Goal: Task Accomplishment & Management: Manage account settings

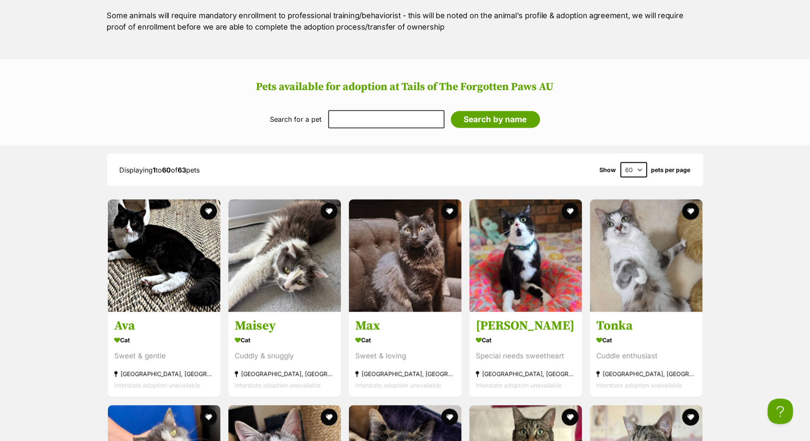
scroll to position [1030, 0]
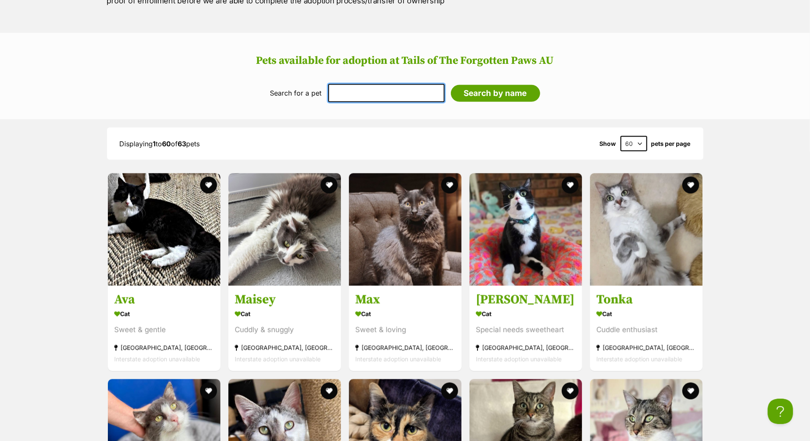
click at [339, 102] on input "text" at bounding box center [386, 93] width 116 height 18
type input "[PERSON_NAME]"
drag, startPoint x: 497, startPoint y: 134, endPoint x: 501, endPoint y: 150, distance: 16.5
click at [501, 102] on input "Search by name" at bounding box center [495, 93] width 89 height 17
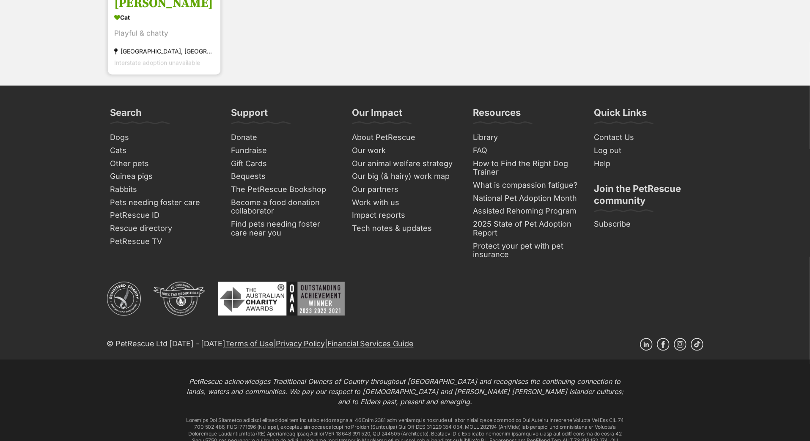
click at [132, 11] on h3 "[PERSON_NAME]" at bounding box center [164, 3] width 100 height 16
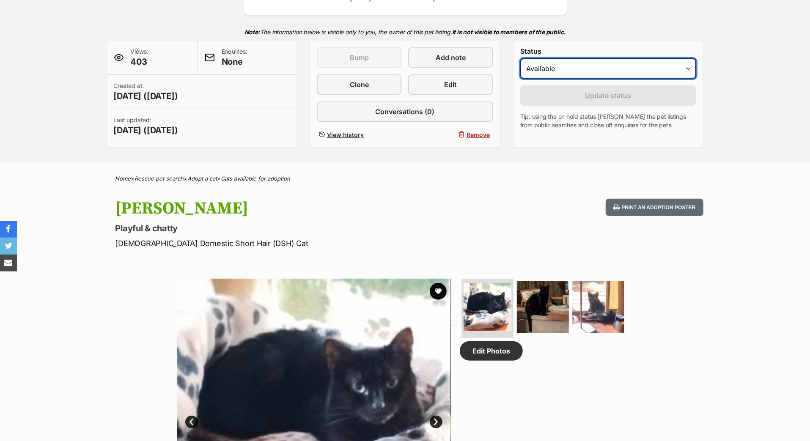
click at [536, 79] on select "Draft Available On hold Adopted" at bounding box center [608, 68] width 176 height 20
select select "on_hold"
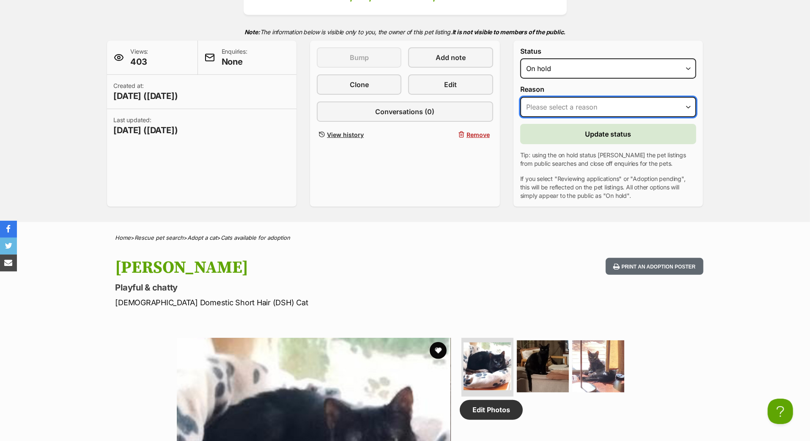
click at [546, 117] on select "Please select a reason Medical reasons Reviewing applications Adoption pending …" at bounding box center [608, 107] width 176 height 20
select select "adoption_pending"
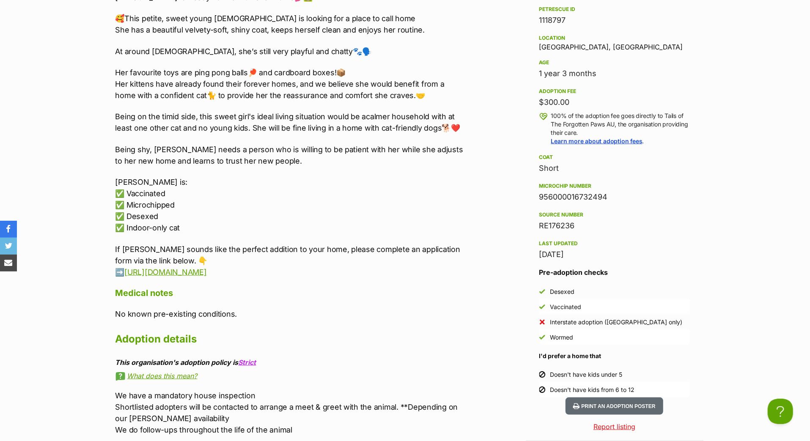
scroll to position [893, 0]
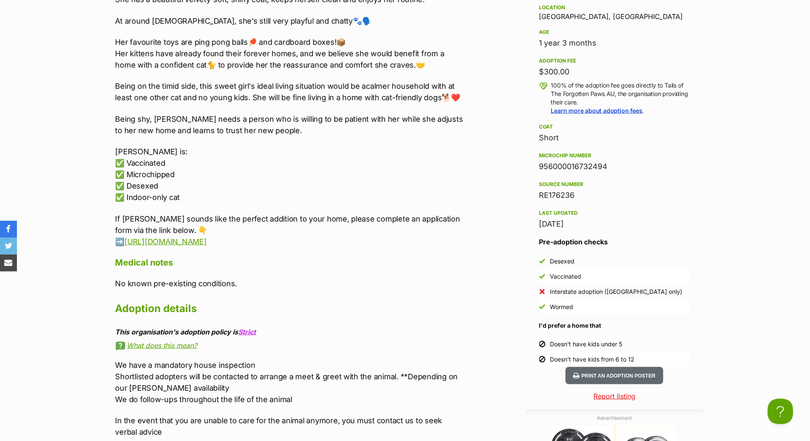
click at [551, 173] on div "956000016732494" at bounding box center [614, 167] width 151 height 12
copy div "956000016732494"
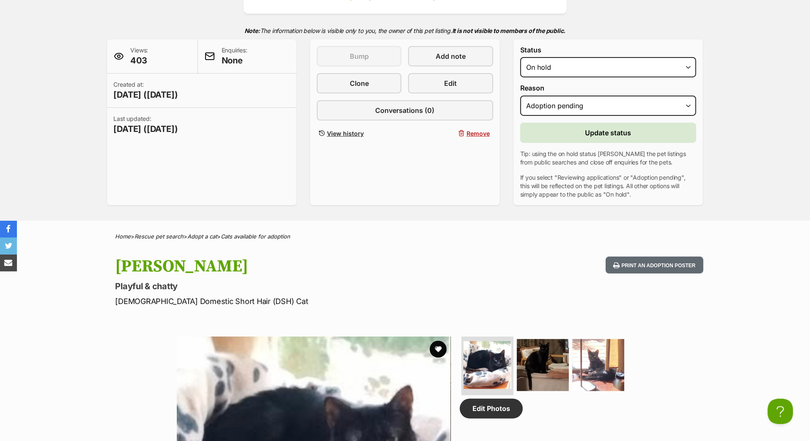
scroll to position [137, 0]
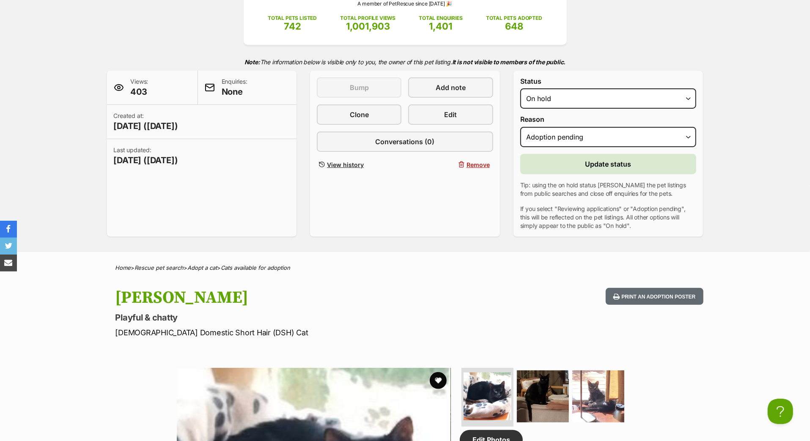
click at [575, 174] on button "Update status" at bounding box center [608, 164] width 176 height 20
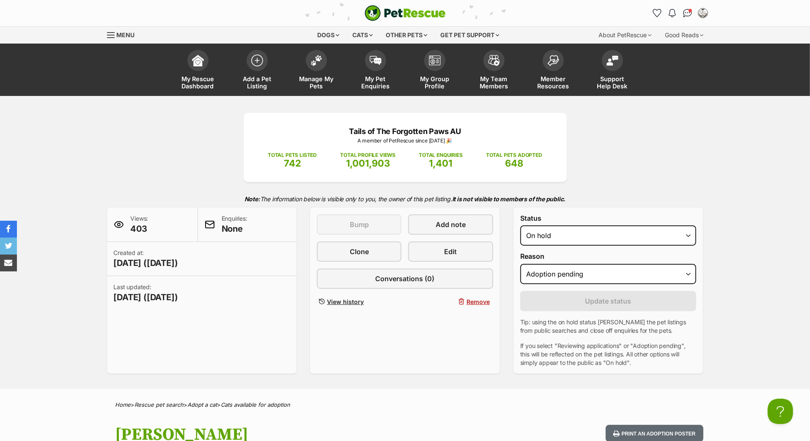
scroll to position [0, 0]
click at [438, 85] on link "My Group Profile" at bounding box center [434, 71] width 59 height 50
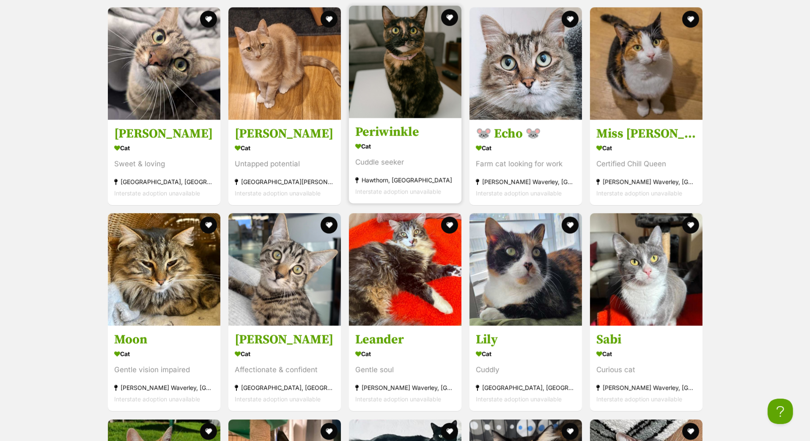
scroll to position [1819, 0]
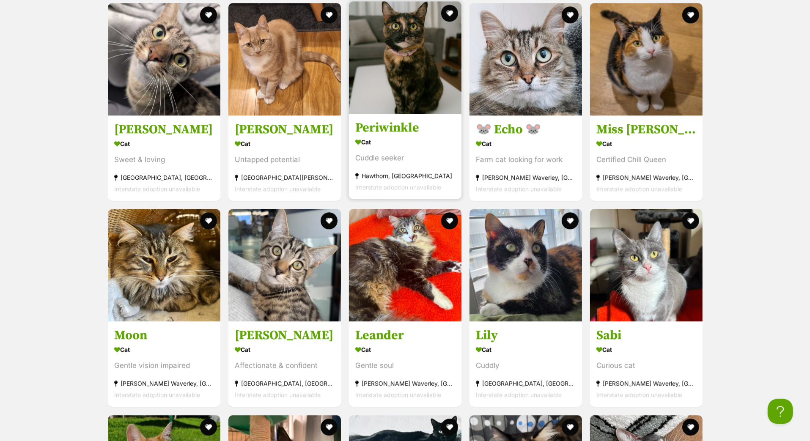
click at [394, 136] on h3 "Periwinkle" at bounding box center [405, 128] width 100 height 16
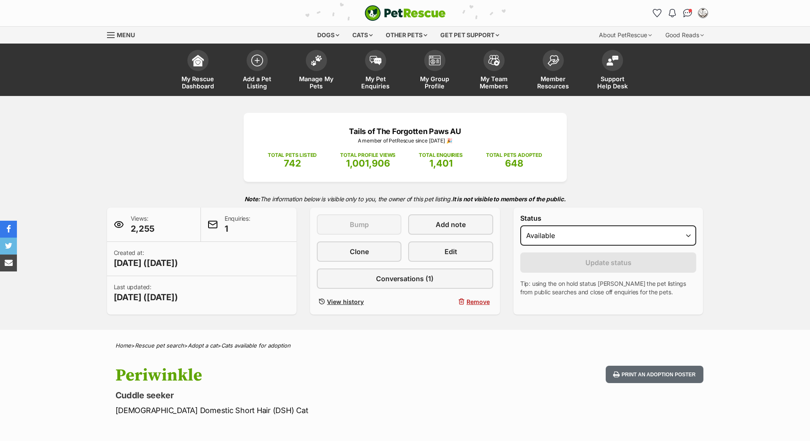
select select "on_hold"
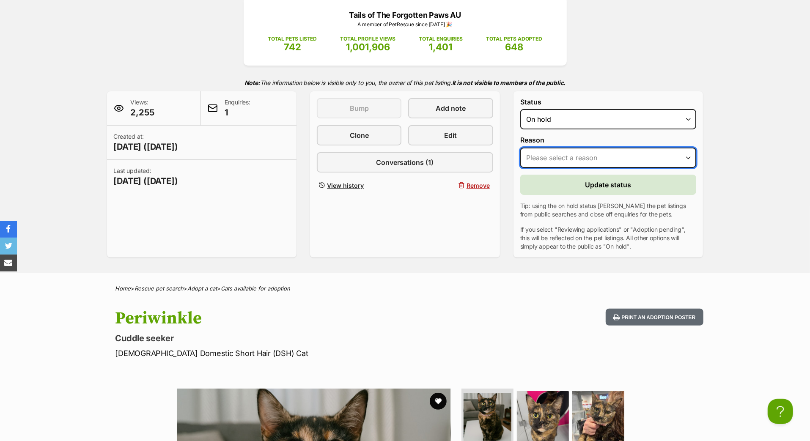
select select "adoption_pending"
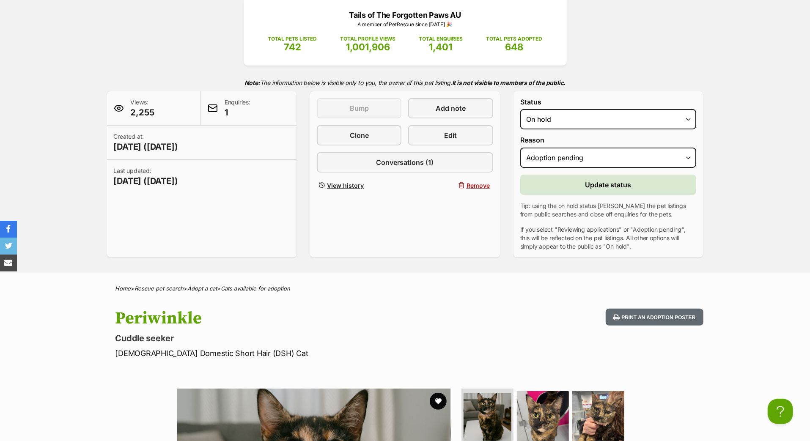
click at [562, 195] on button "Update status" at bounding box center [608, 185] width 176 height 20
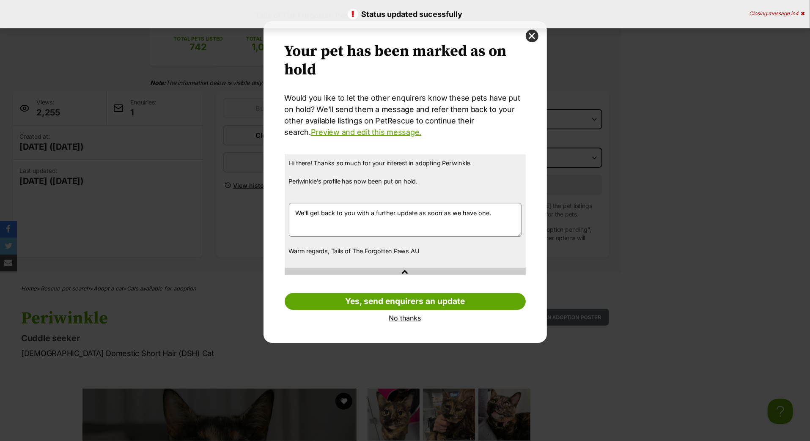
click at [394, 322] on link "No thanks" at bounding box center [405, 318] width 241 height 8
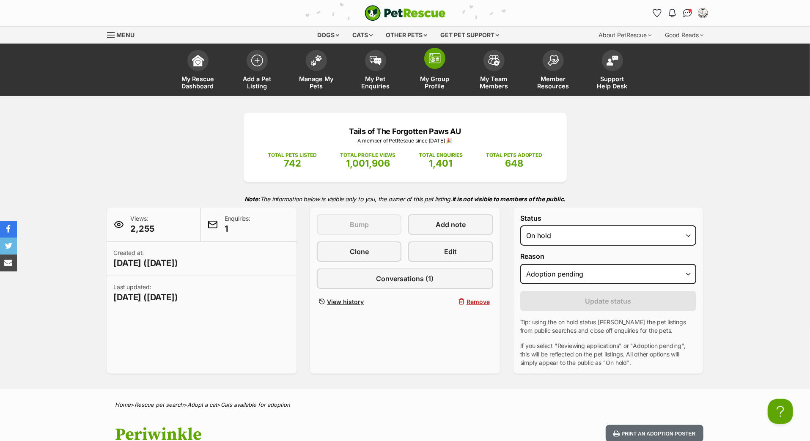
click at [435, 82] on link "My Group Profile" at bounding box center [434, 71] width 59 height 50
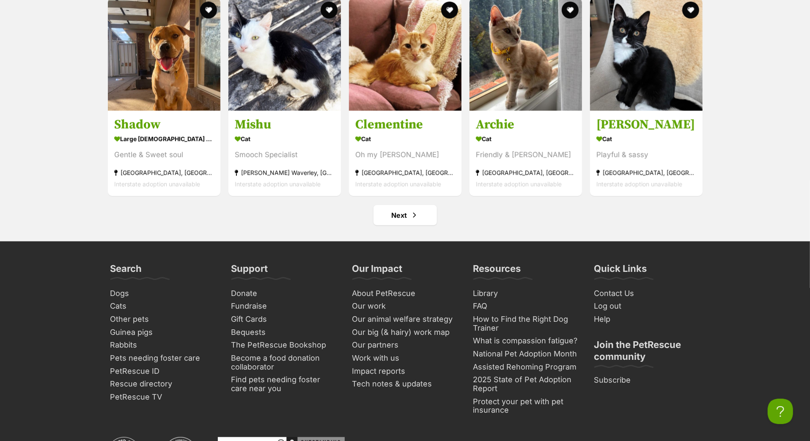
scroll to position [3476, 0]
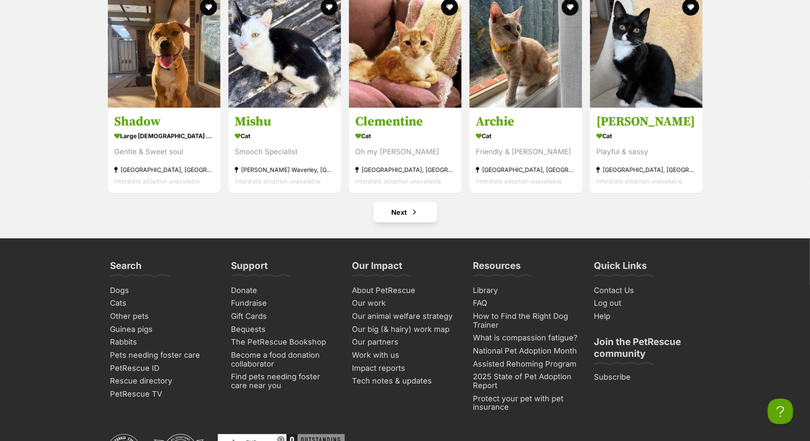
click at [390, 223] on link "Next" at bounding box center [405, 212] width 63 height 20
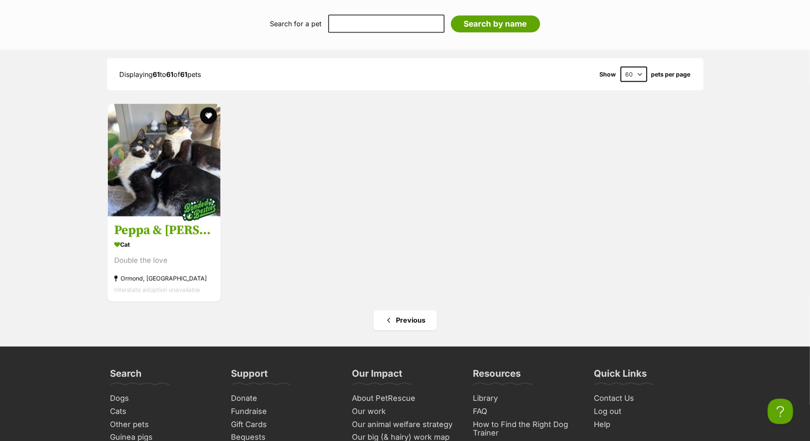
scroll to position [1104, 0]
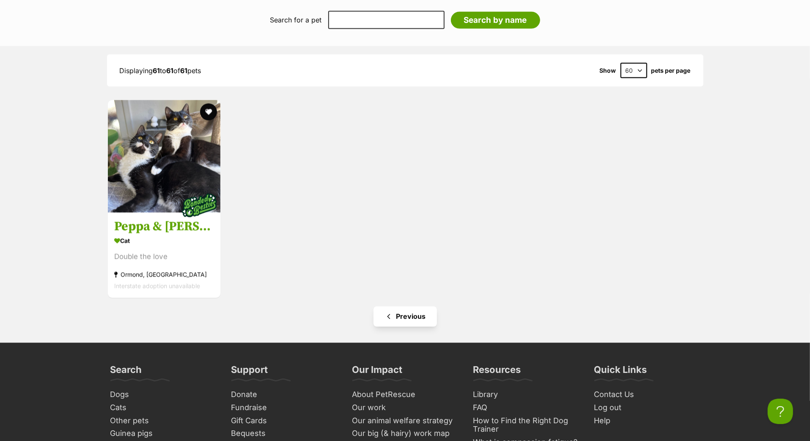
click at [401, 327] on link "Previous" at bounding box center [405, 317] width 63 height 20
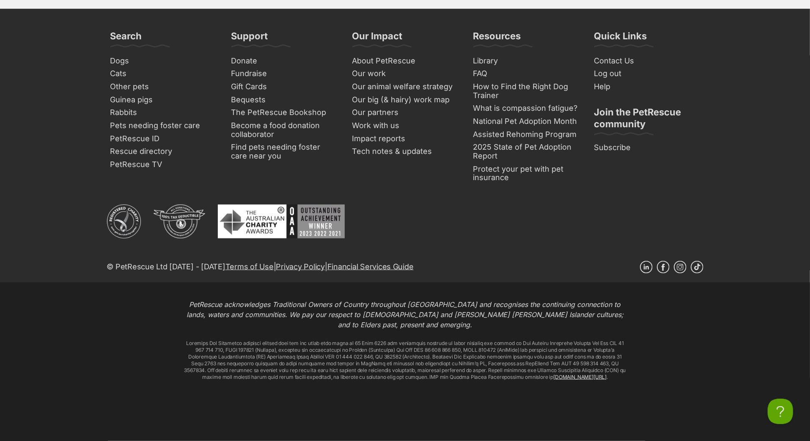
scroll to position [3591, 0]
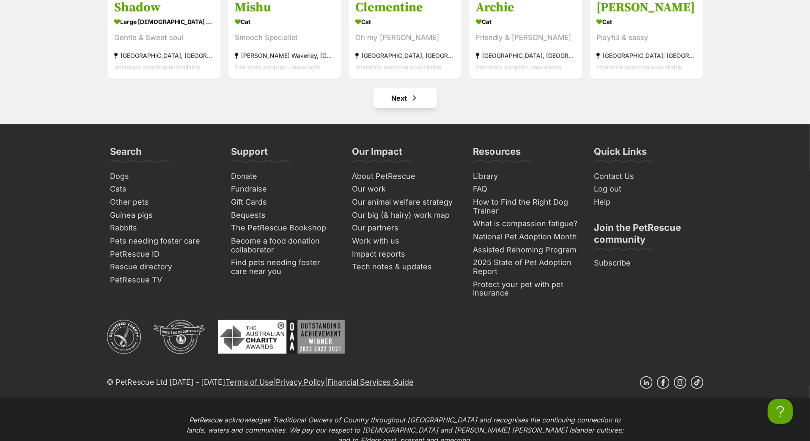
click at [407, 108] on link "Next" at bounding box center [405, 98] width 63 height 20
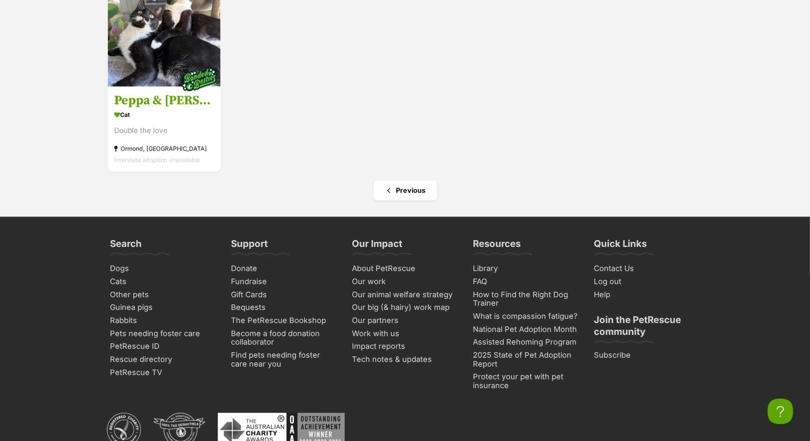
scroll to position [1232, 0]
